Goal: Find specific page/section: Find specific page/section

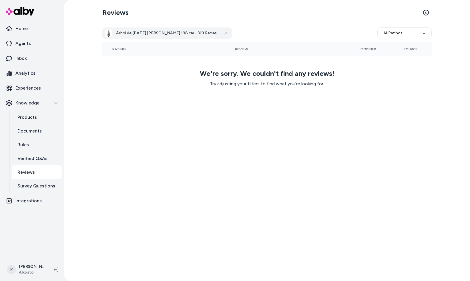
click at [29, 174] on p "Reviews" at bounding box center [25, 172] width 17 height 7
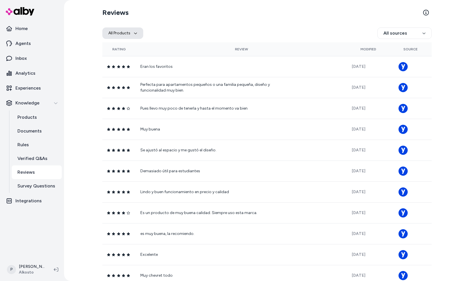
click at [136, 32] on icon "button" at bounding box center [135, 32] width 3 height 3
type input "**********"
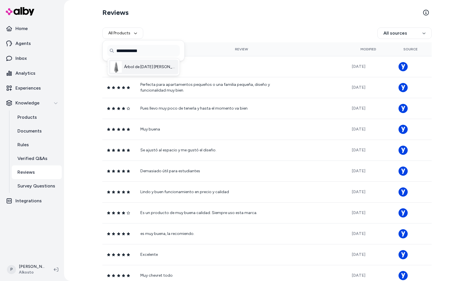
click at [138, 69] on span "Árbol de [DATE] [PERSON_NAME] 198 cm - 319 Ramas" at bounding box center [150, 67] width 53 height 6
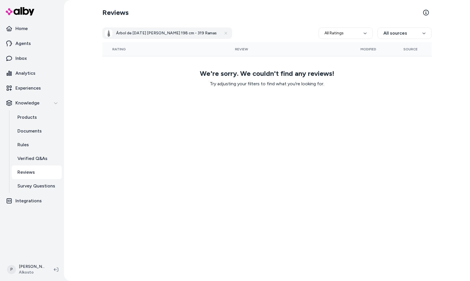
click at [138, 89] on td "We're sorry. We couldn't find any reviews! Try adjusting your filters to find w…" at bounding box center [266, 78] width 329 height 45
click at [224, 32] on icon at bounding box center [226, 33] width 5 height 5
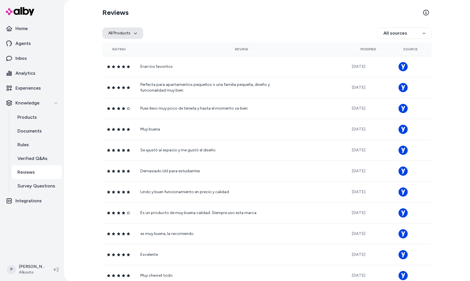
click at [124, 34] on button "All Products" at bounding box center [122, 32] width 41 height 11
type input "**********"
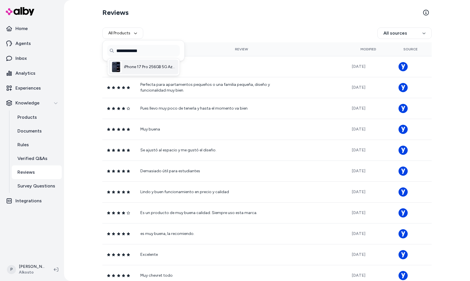
click at [149, 67] on span "iPhone 17 Pro 256GB 5G Azul Oscuro" at bounding box center [150, 67] width 53 height 6
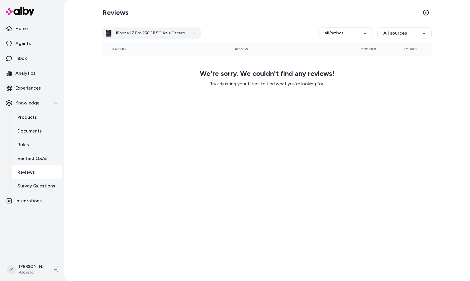
click at [177, 33] on h3 "iPhone 17 Pro 256GB 5G Azul Oscuro" at bounding box center [150, 33] width 69 height 6
click at [192, 33] on icon at bounding box center [194, 33] width 5 height 5
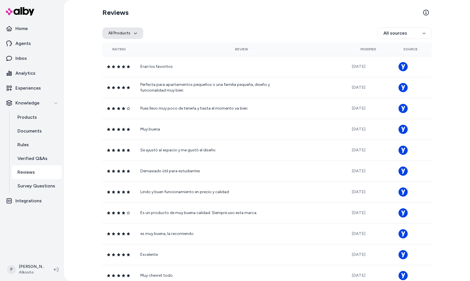
click at [117, 35] on button "All Products" at bounding box center [122, 32] width 41 height 11
click at [124, 51] on input "Search products..." at bounding box center [143, 50] width 73 height 11
